Goal: Transaction & Acquisition: Purchase product/service

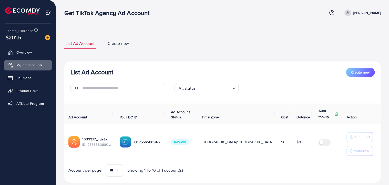
scroll to position [11, 0]
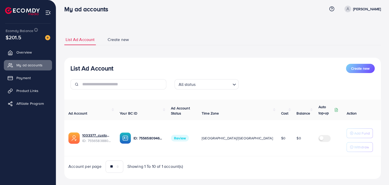
scroll to position [4, 0]
click at [29, 79] on span "Payment" at bounding box center [25, 77] width 14 height 5
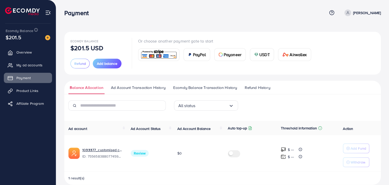
click at [262, 58] on div "USDT" at bounding box center [262, 54] width 24 height 12
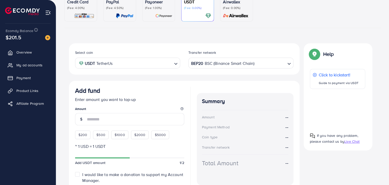
scroll to position [54, 0]
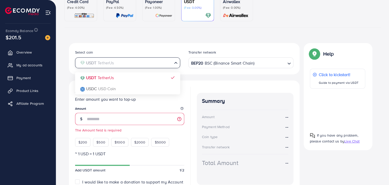
click at [166, 64] on input "Search for option" at bounding box center [124, 63] width 94 height 8
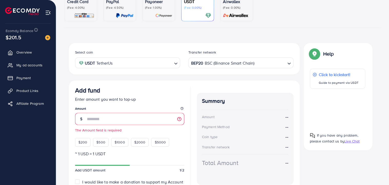
click at [189, 76] on div "Select coin USDT TetherUs Loading... USDT TetherUs USDC USD Coin Transfer netwo…" at bounding box center [184, 127] width 230 height 169
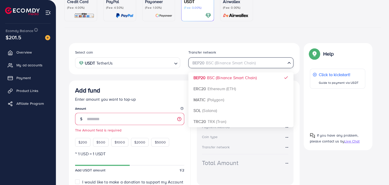
click at [253, 65] on div "BEP20 BSC (Binance Smart Chain)" at bounding box center [237, 62] width 95 height 9
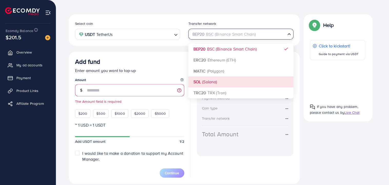
scroll to position [89, 0]
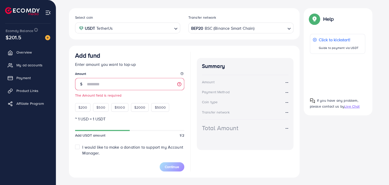
click at [171, 58] on div "Add fund" at bounding box center [129, 56] width 109 height 9
click at [84, 107] on span "$200" at bounding box center [82, 107] width 9 height 5
type input "***"
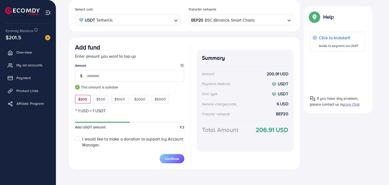
scroll to position [98, 0]
click at [171, 158] on span "Continue" at bounding box center [172, 157] width 14 height 5
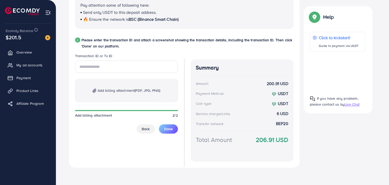
scroll to position [239, 0]
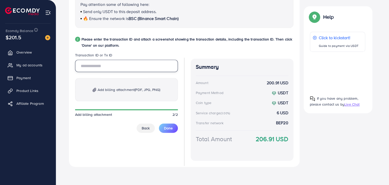
click at [136, 68] on input "text" at bounding box center [126, 66] width 103 height 12
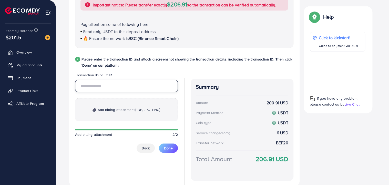
scroll to position [219, 0]
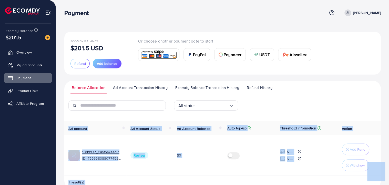
drag, startPoint x: 108, startPoint y: 146, endPoint x: 62, endPoint y: 136, distance: 46.8
click at [60, 139] on div "Ecomdy Balance $201.5 USD Refund Add balance Or choose another payment gate to …" at bounding box center [222, 98] width 332 height 197
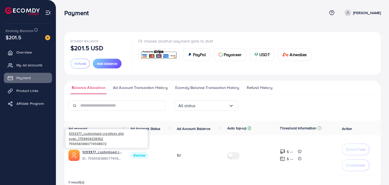
click at [120, 160] on span "ID: 7556583880774598672" at bounding box center [102, 158] width 40 height 5
drag, startPoint x: 109, startPoint y: 144, endPoint x: 68, endPoint y: 133, distance: 42.3
click at [68, 133] on div "1033377_customised creatives digi vyze_1759404336162 7556583880774598672" at bounding box center [107, 138] width 82 height 18
copy div "1033377_customised creatives digi vyze_1759404336162 7556583880774598672"
